Goal: Information Seeking & Learning: Learn about a topic

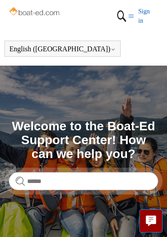
click at [129, 115] on section "Search Welcome to the Boat-Ed Support Center! How can we help you?" at bounding box center [83, 155] width 167 height 178
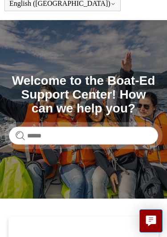
scroll to position [21, 0]
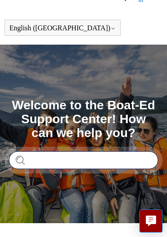
click at [98, 161] on input "Search" at bounding box center [83, 160] width 149 height 18
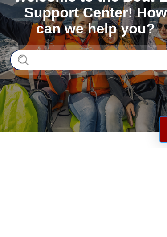
type input "*"
type input "**********"
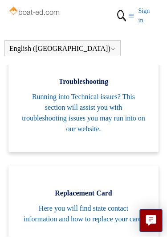
scroll to position [465, 0]
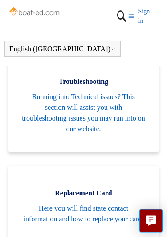
click at [115, 108] on span "Running into Technical issues? This section will assist you with troubleshootin…" at bounding box center [84, 113] width 124 height 43
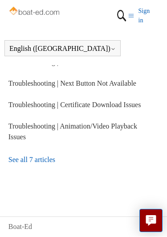
scroll to position [214, 0]
click at [47, 172] on link "See all 7 articles" at bounding box center [83, 160] width 151 height 24
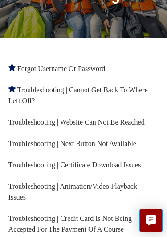
scroll to position [199, 0]
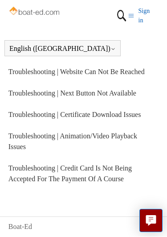
click at [85, 151] on li "Troubleshooting | Animation/Video Playback Issues" at bounding box center [83, 142] width 151 height 32
click at [93, 132] on link "Troubleshooting | Animation/Video Playback Issues" at bounding box center [72, 141] width 129 height 18
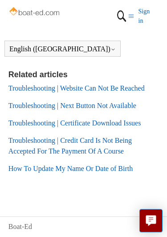
scroll to position [911, 0]
